Goal: Use online tool/utility: Utilize a website feature to perform a specific function

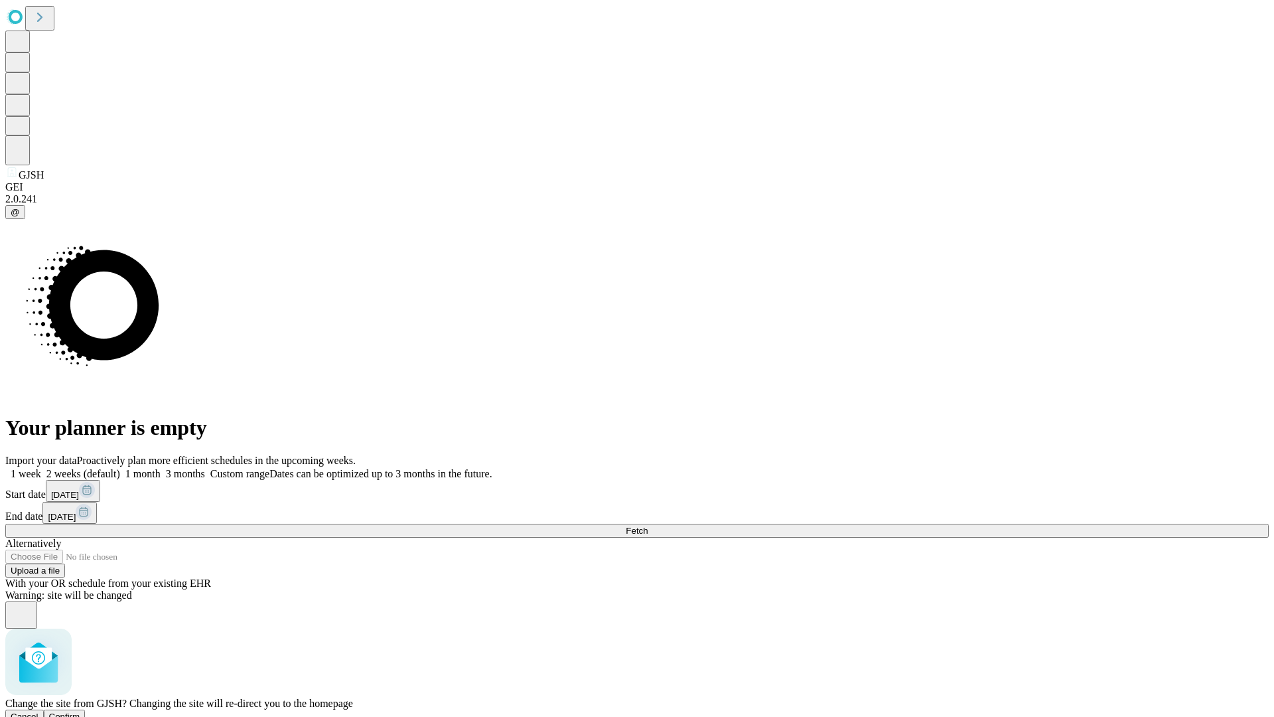
click at [80, 711] on span "Confirm" at bounding box center [64, 716] width 31 height 10
click at [120, 468] on label "2 weeks (default)" at bounding box center [80, 473] width 79 height 11
click at [648, 526] on span "Fetch" at bounding box center [637, 531] width 22 height 10
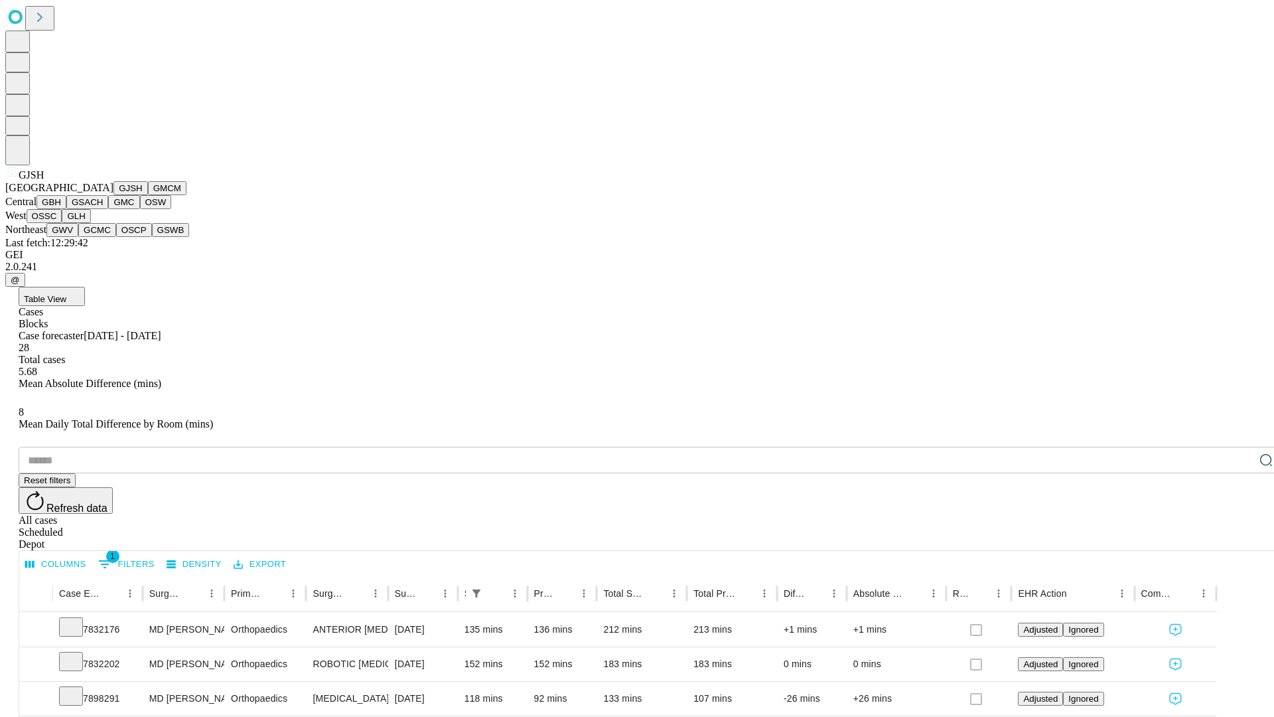
click at [148, 195] on button "GMCM" at bounding box center [167, 188] width 38 height 14
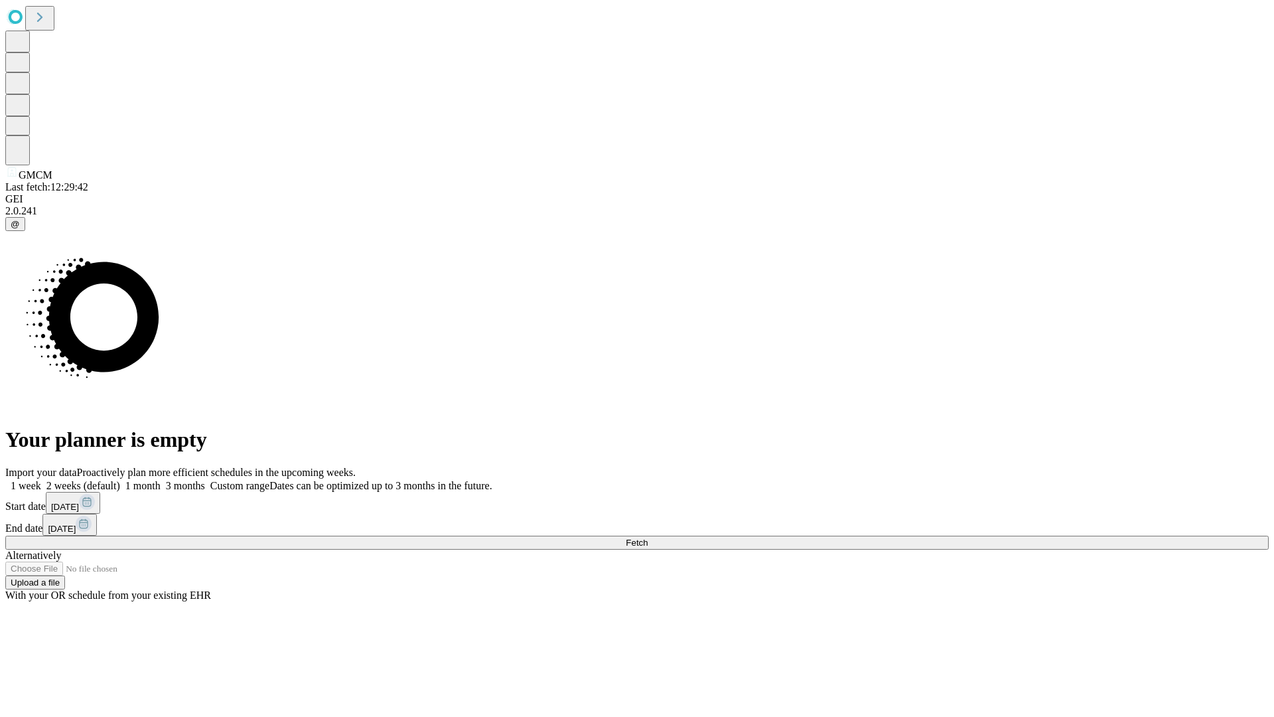
click at [120, 480] on label "2 weeks (default)" at bounding box center [80, 485] width 79 height 11
click at [648, 538] on span "Fetch" at bounding box center [637, 543] width 22 height 10
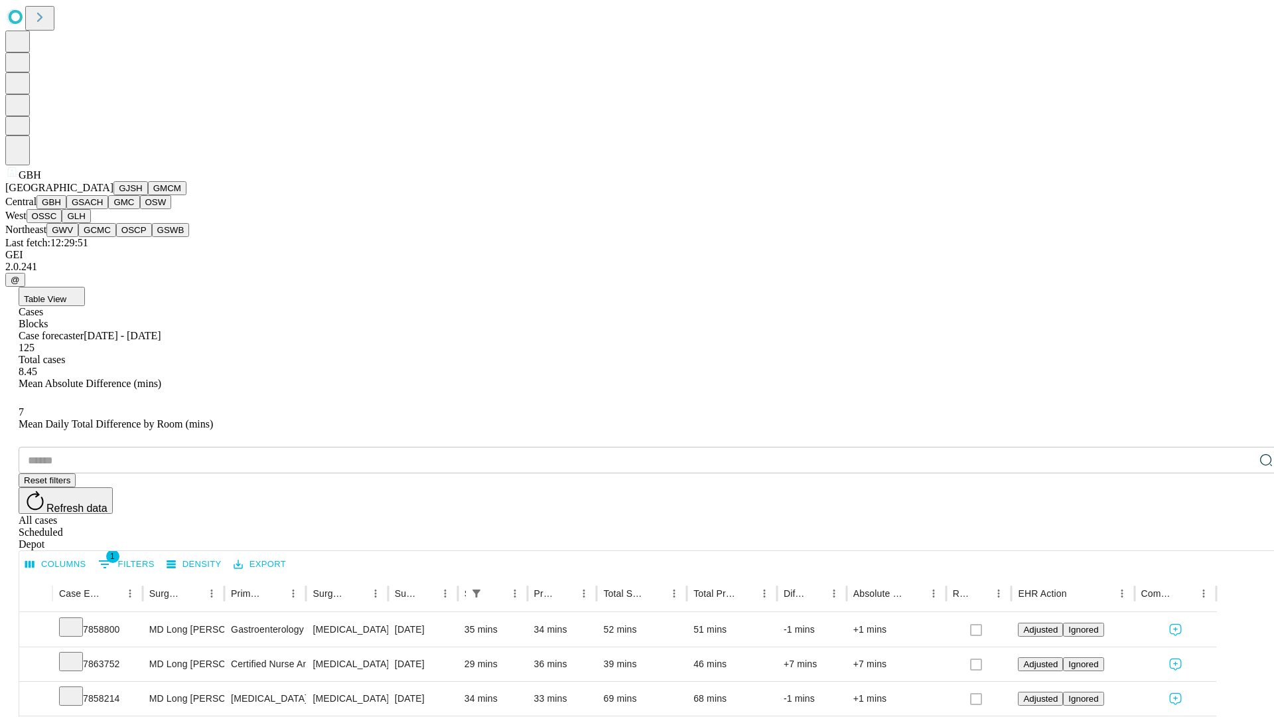
click at [103, 209] on button "GSACH" at bounding box center [87, 202] width 42 height 14
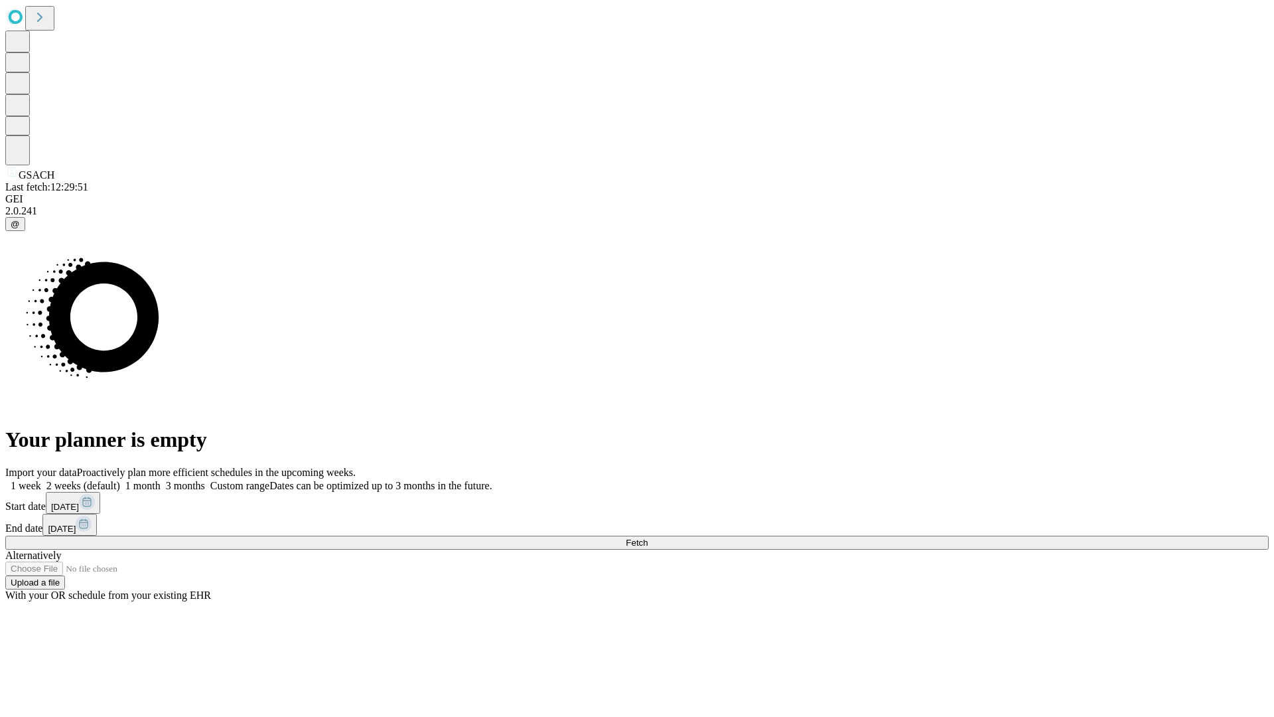
click at [120, 480] on label "2 weeks (default)" at bounding box center [80, 485] width 79 height 11
click at [648, 538] on span "Fetch" at bounding box center [637, 543] width 22 height 10
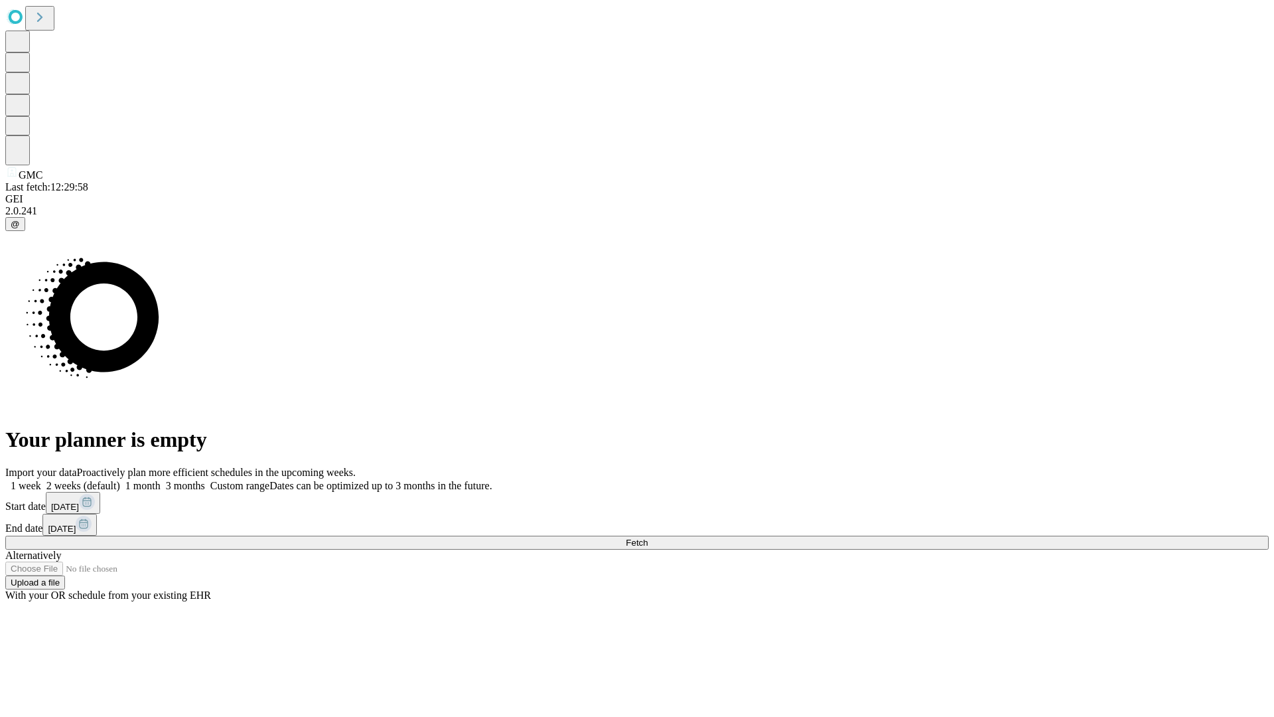
click at [120, 480] on label "2 weeks (default)" at bounding box center [80, 485] width 79 height 11
click at [648, 538] on span "Fetch" at bounding box center [637, 543] width 22 height 10
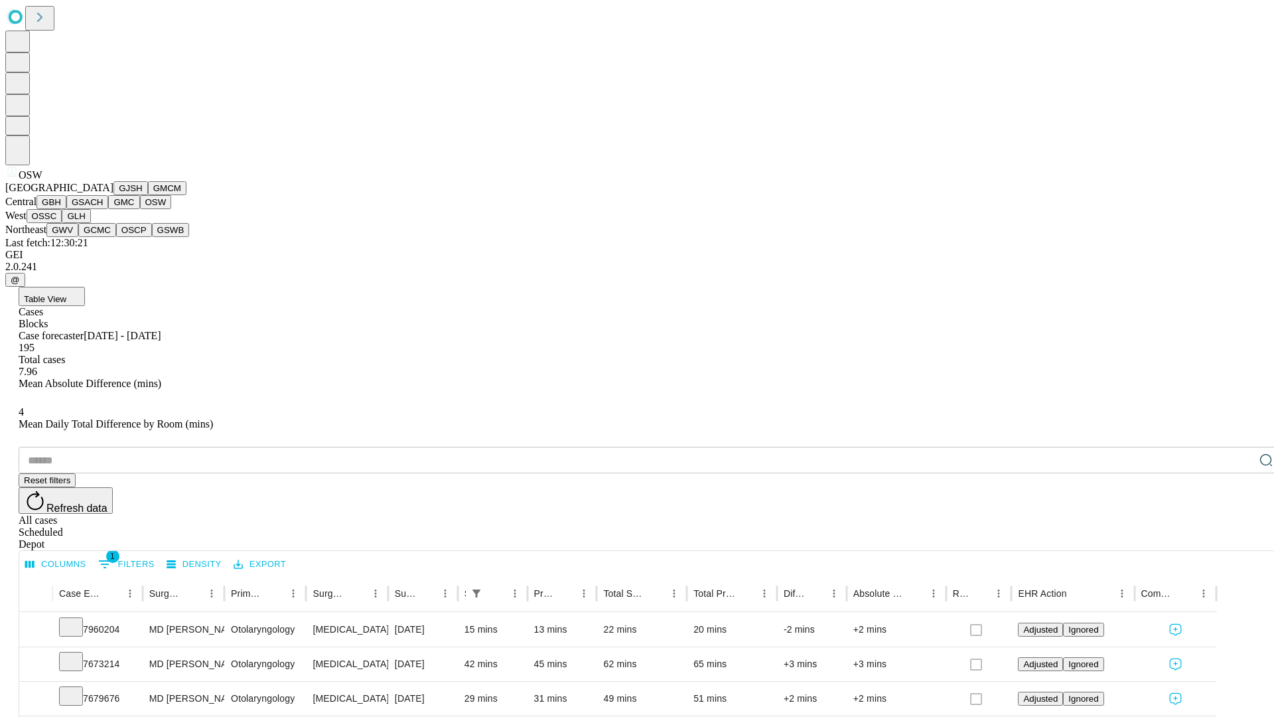
click at [62, 223] on button "OSSC" at bounding box center [45, 216] width 36 height 14
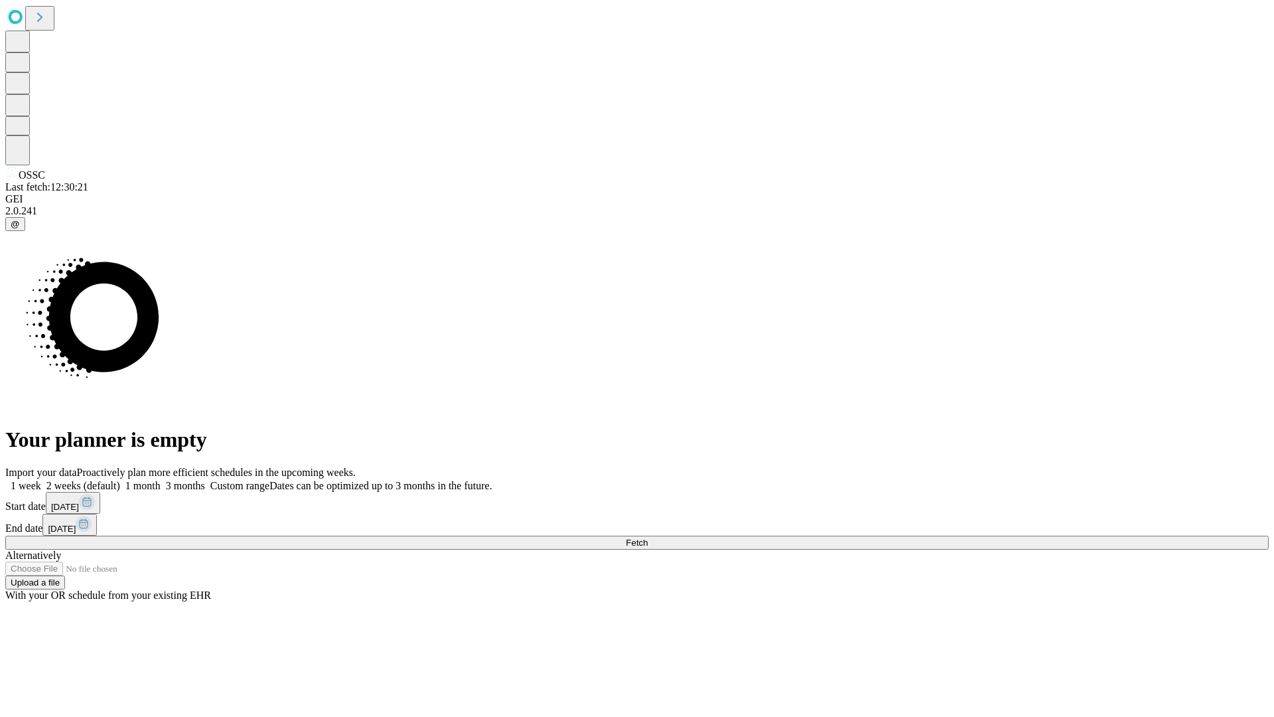
click at [120, 480] on label "2 weeks (default)" at bounding box center [80, 485] width 79 height 11
click at [648, 538] on span "Fetch" at bounding box center [637, 543] width 22 height 10
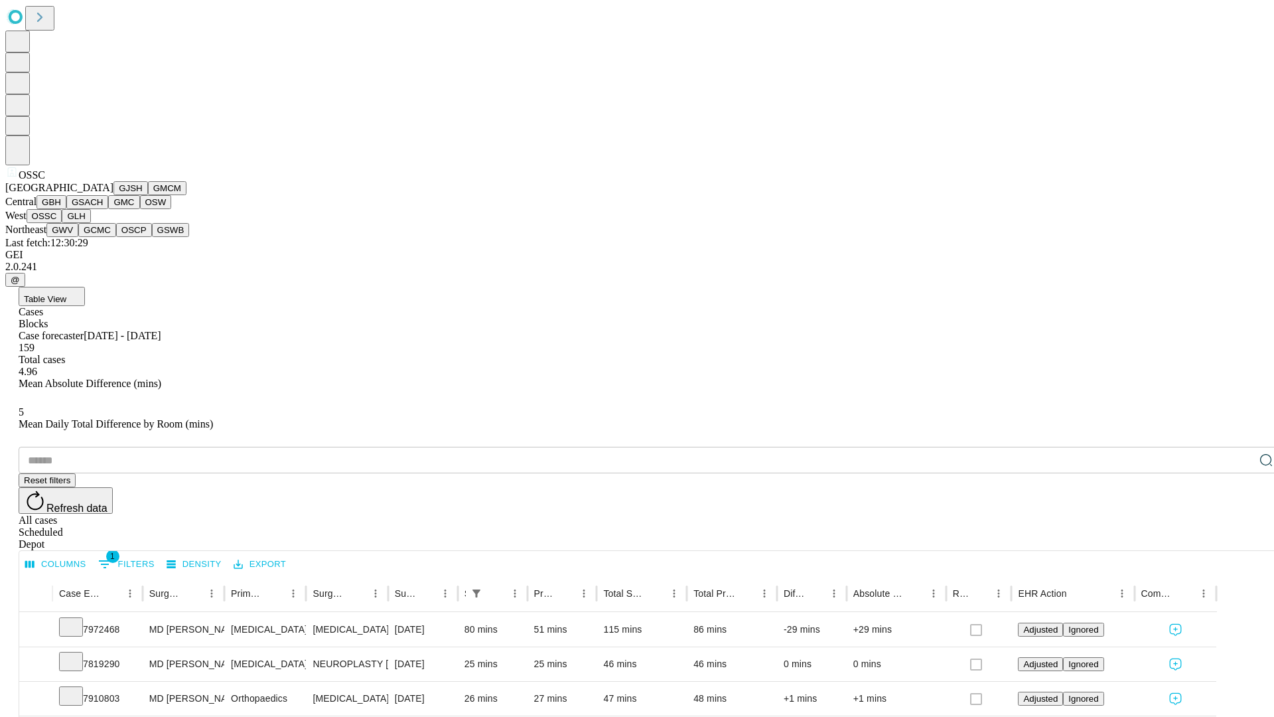
click at [90, 223] on button "GLH" at bounding box center [76, 216] width 29 height 14
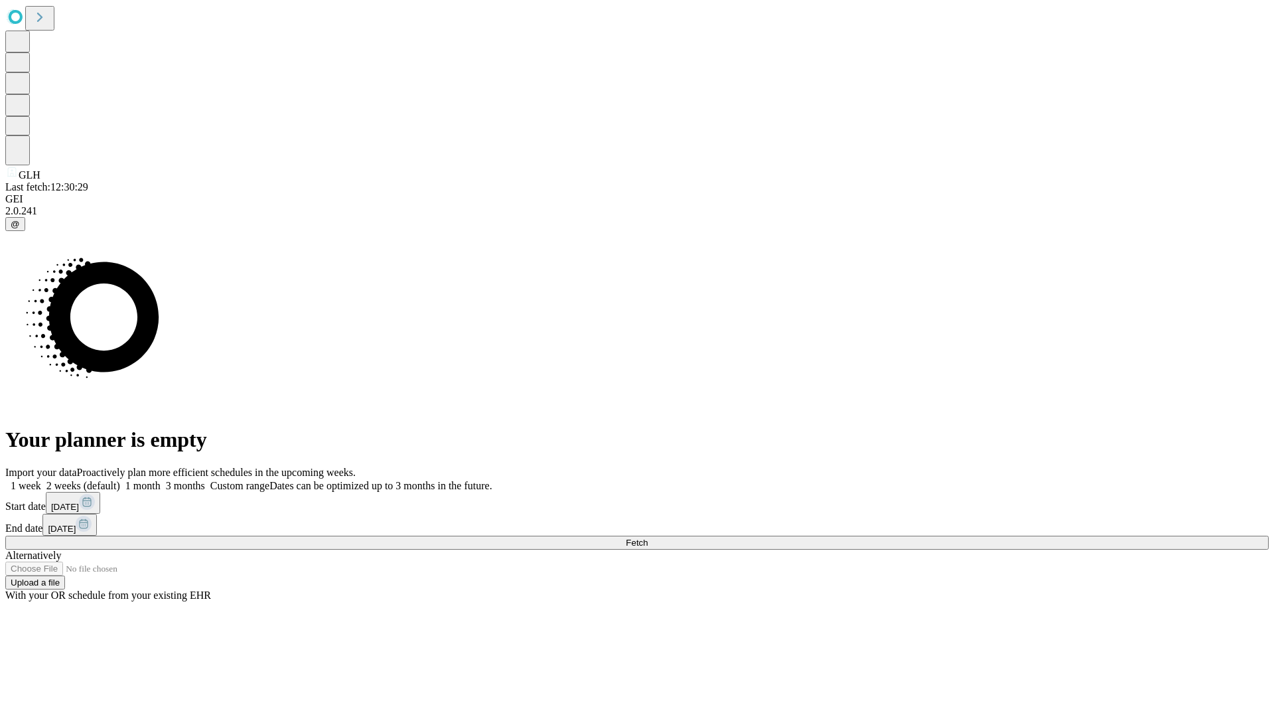
click at [648, 538] on span "Fetch" at bounding box center [637, 543] width 22 height 10
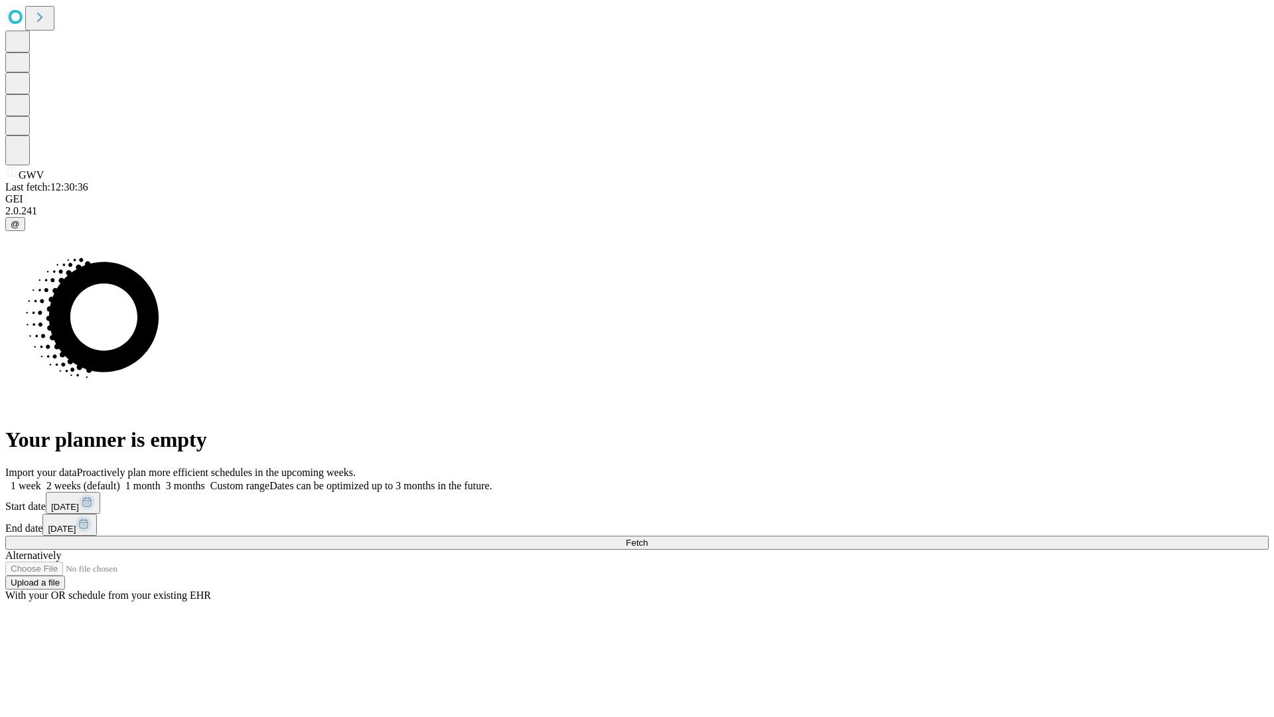
click at [120, 480] on label "2 weeks (default)" at bounding box center [80, 485] width 79 height 11
click at [648, 538] on span "Fetch" at bounding box center [637, 543] width 22 height 10
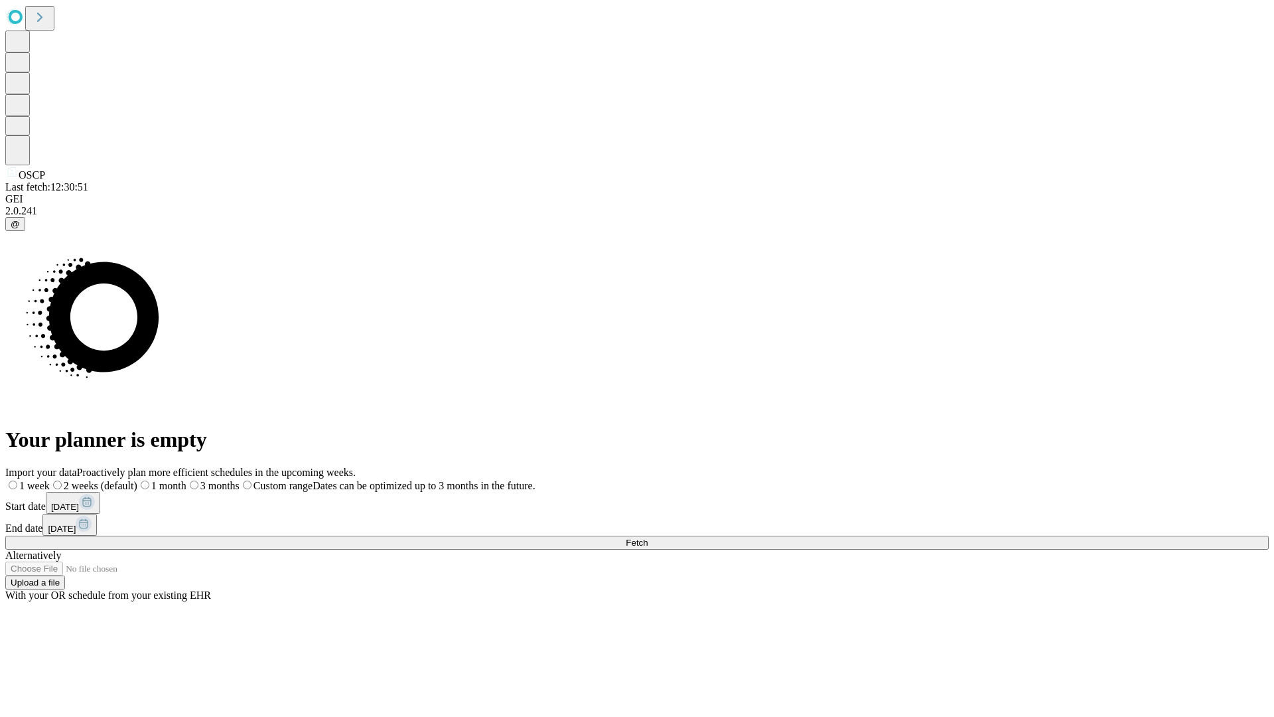
click at [137, 480] on label "2 weeks (default)" at bounding box center [94, 485] width 88 height 11
click at [648, 538] on span "Fetch" at bounding box center [637, 543] width 22 height 10
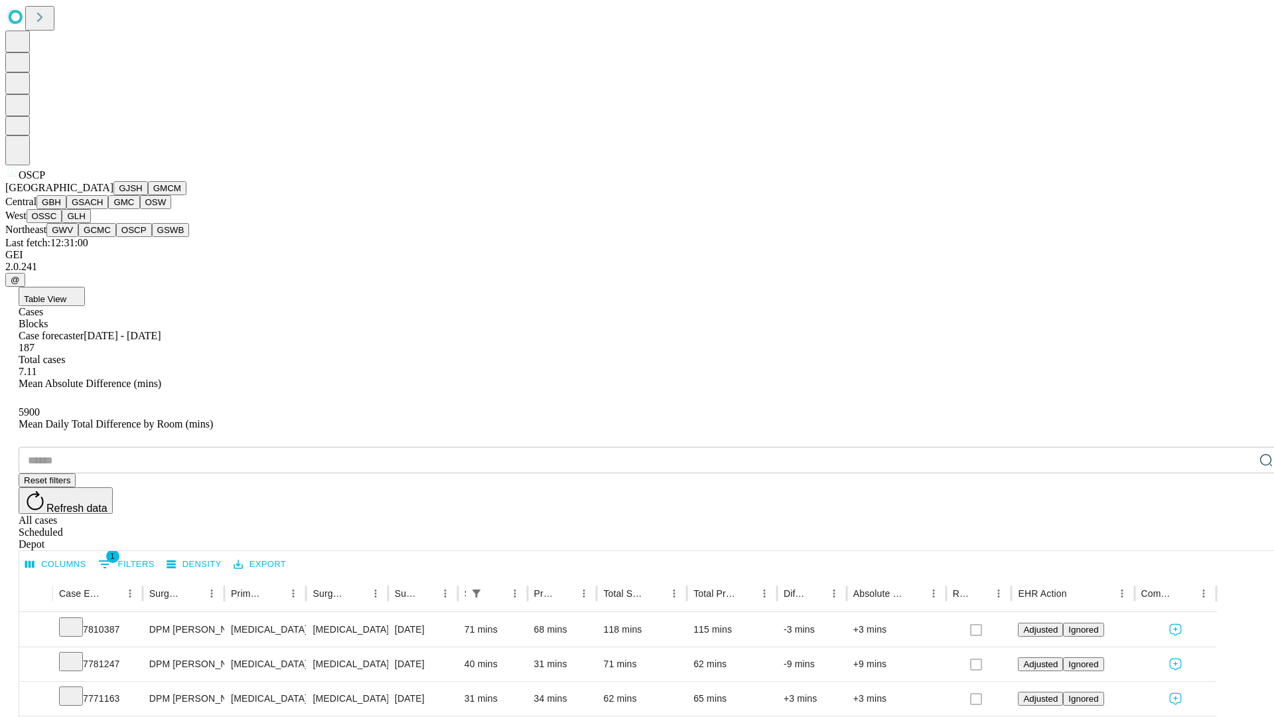
click at [152, 237] on button "GSWB" at bounding box center [171, 230] width 38 height 14
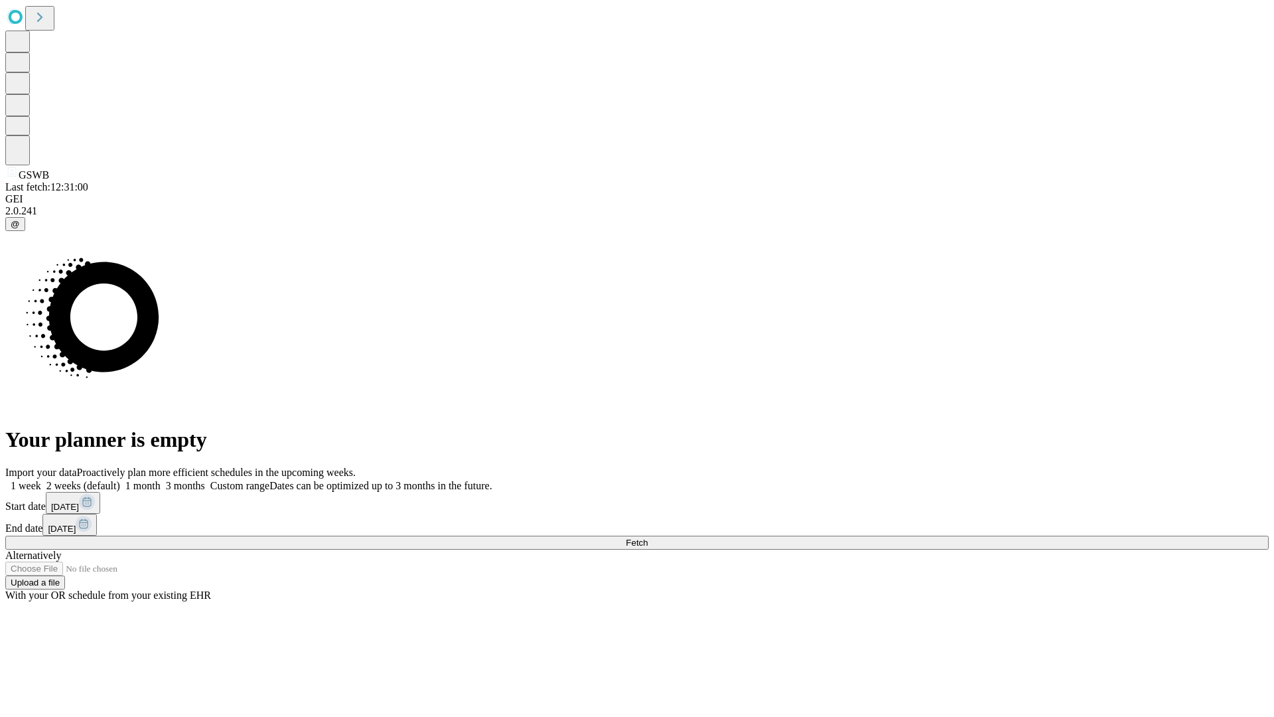
click at [120, 480] on label "2 weeks (default)" at bounding box center [80, 485] width 79 height 11
click at [648, 538] on span "Fetch" at bounding box center [637, 543] width 22 height 10
